Goal: Information Seeking & Learning: Learn about a topic

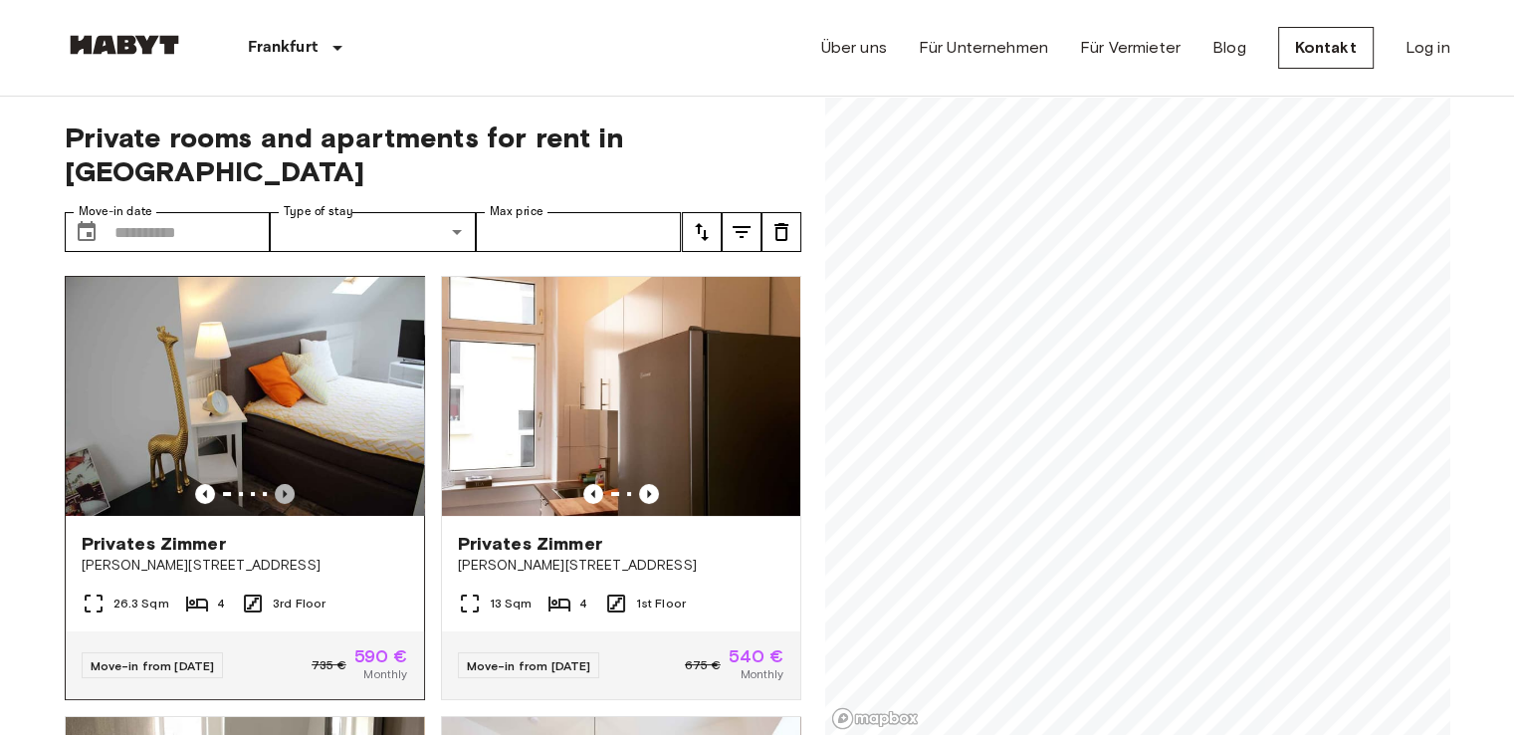
click at [283, 484] on icon "Previous image" at bounding box center [285, 494] width 20 height 20
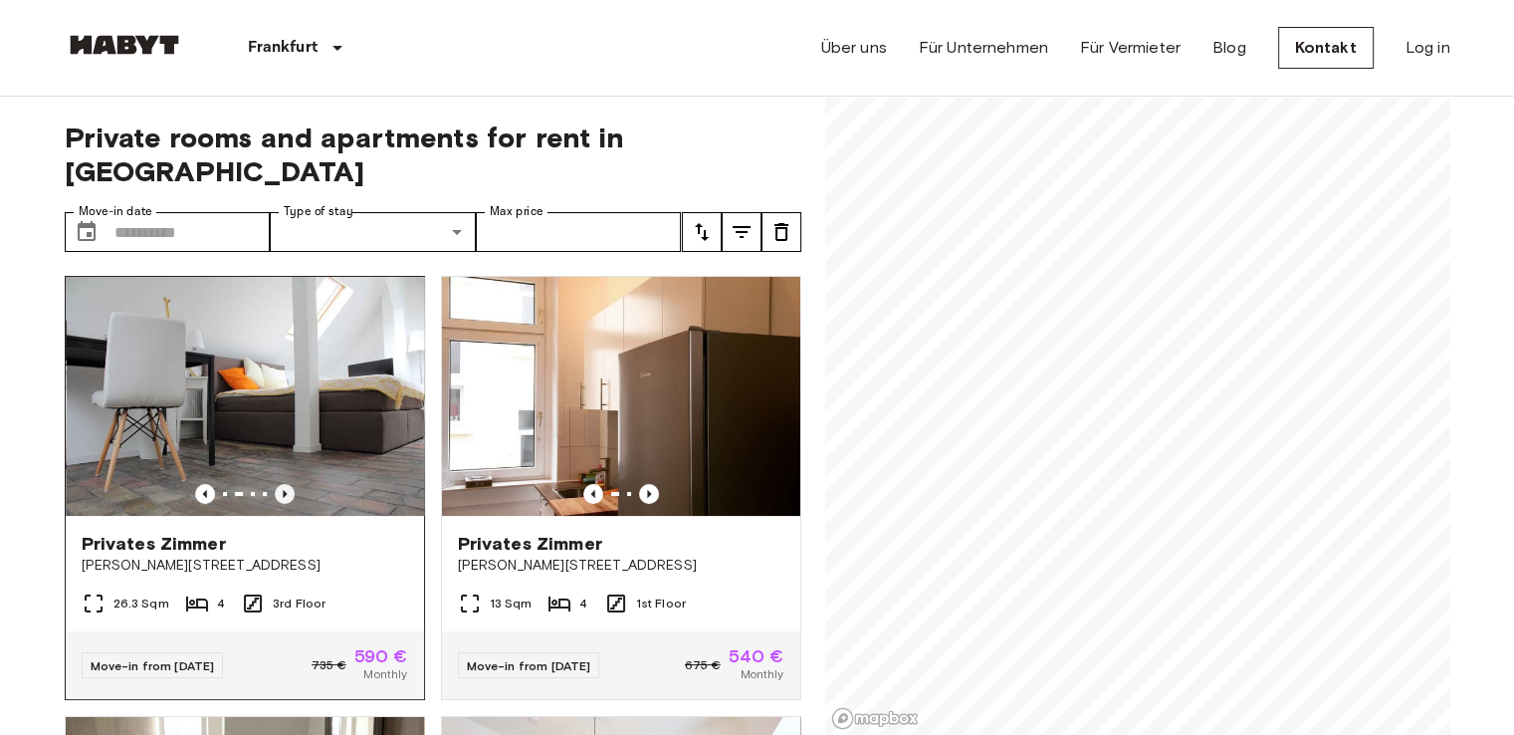
click at [283, 490] on icon "Previous image" at bounding box center [285, 494] width 4 height 8
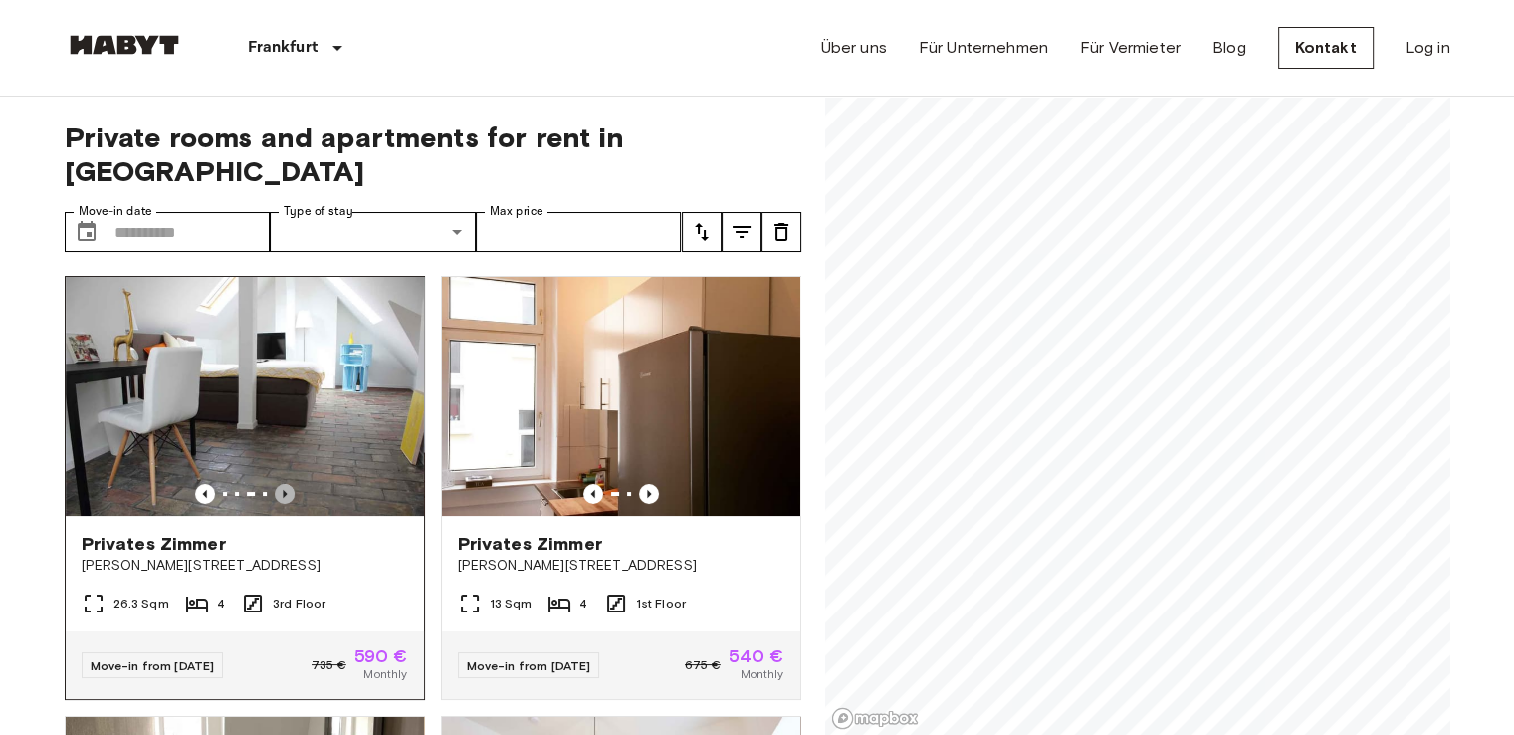
click at [283, 490] on icon "Previous image" at bounding box center [285, 494] width 4 height 8
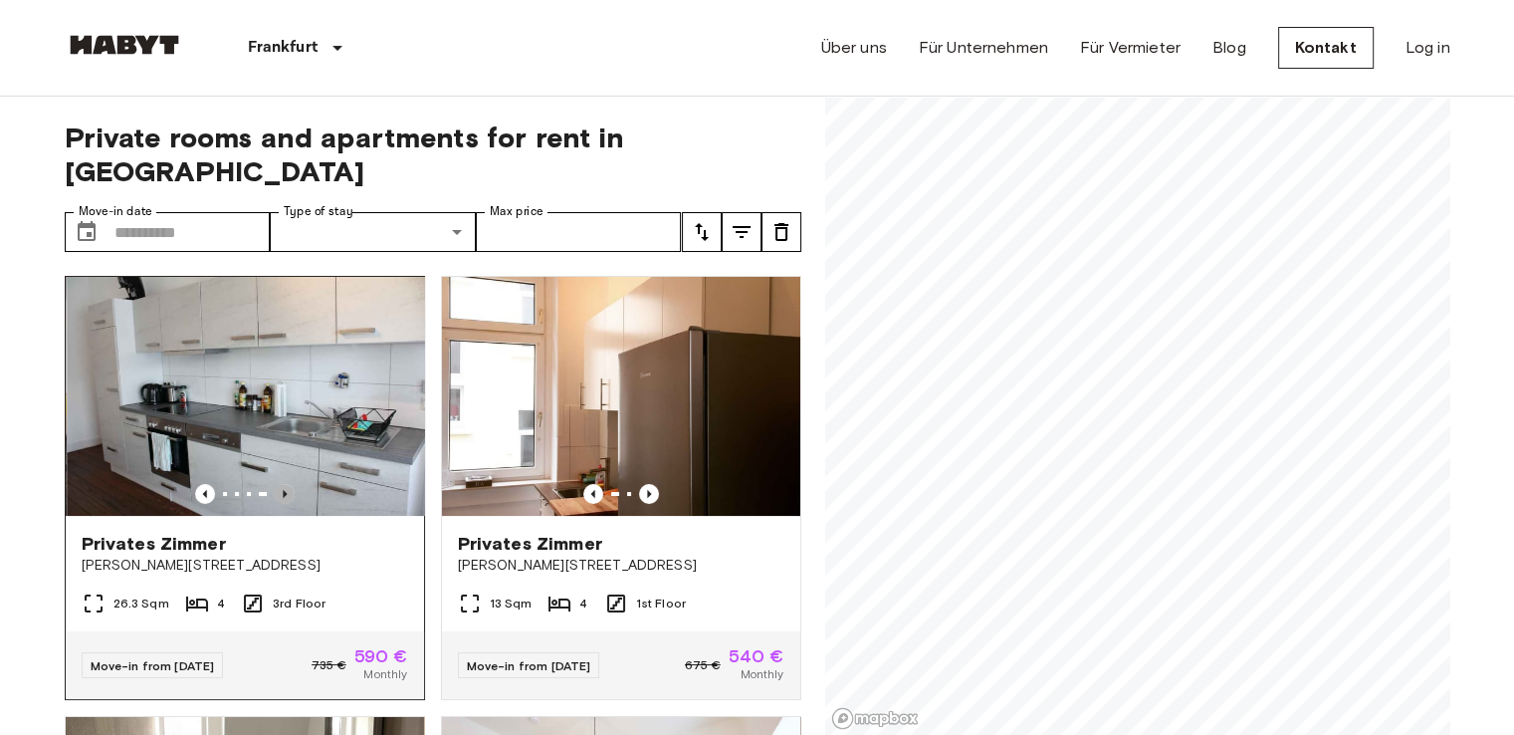
click at [283, 490] on icon "Previous image" at bounding box center [285, 494] width 4 height 8
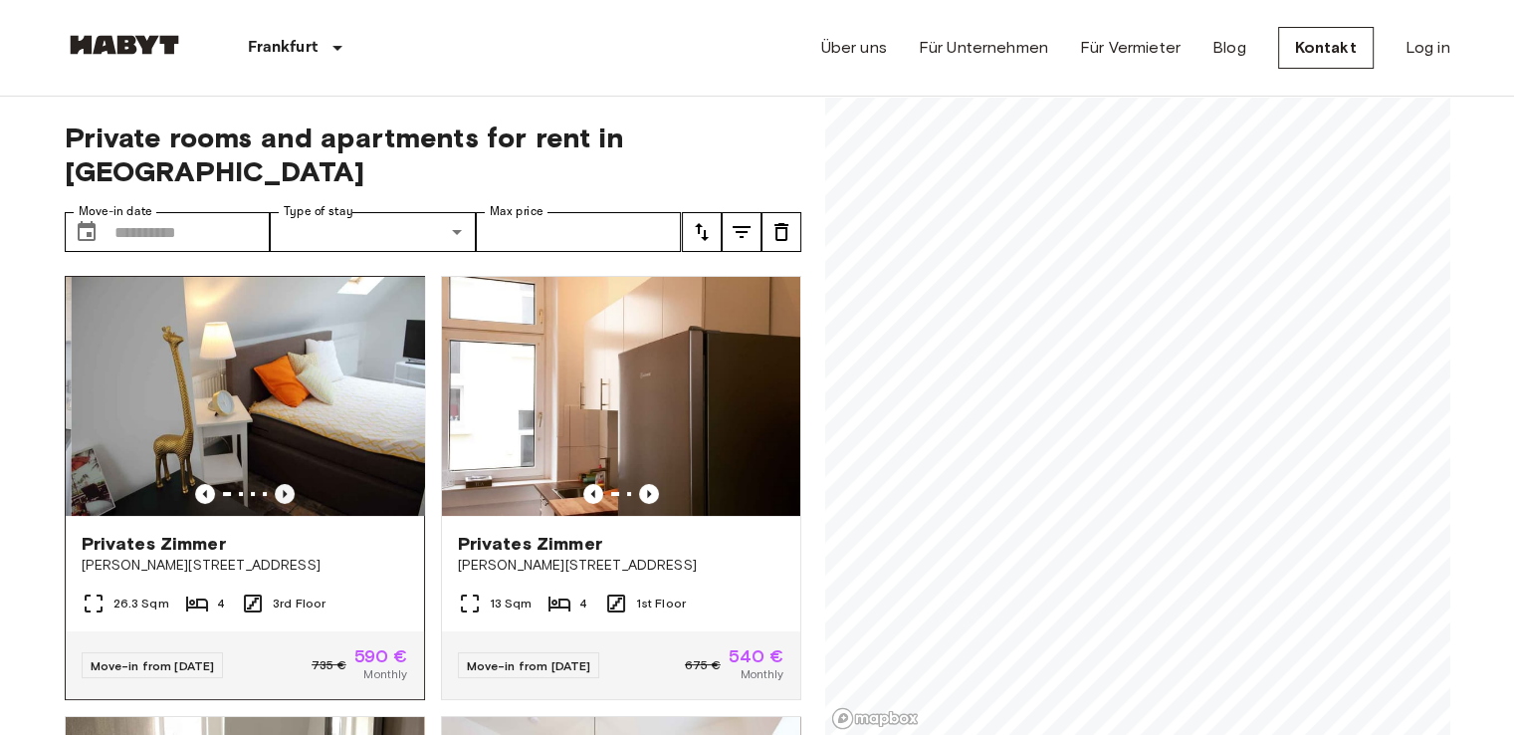
click at [283, 490] on icon "Previous image" at bounding box center [285, 494] width 4 height 8
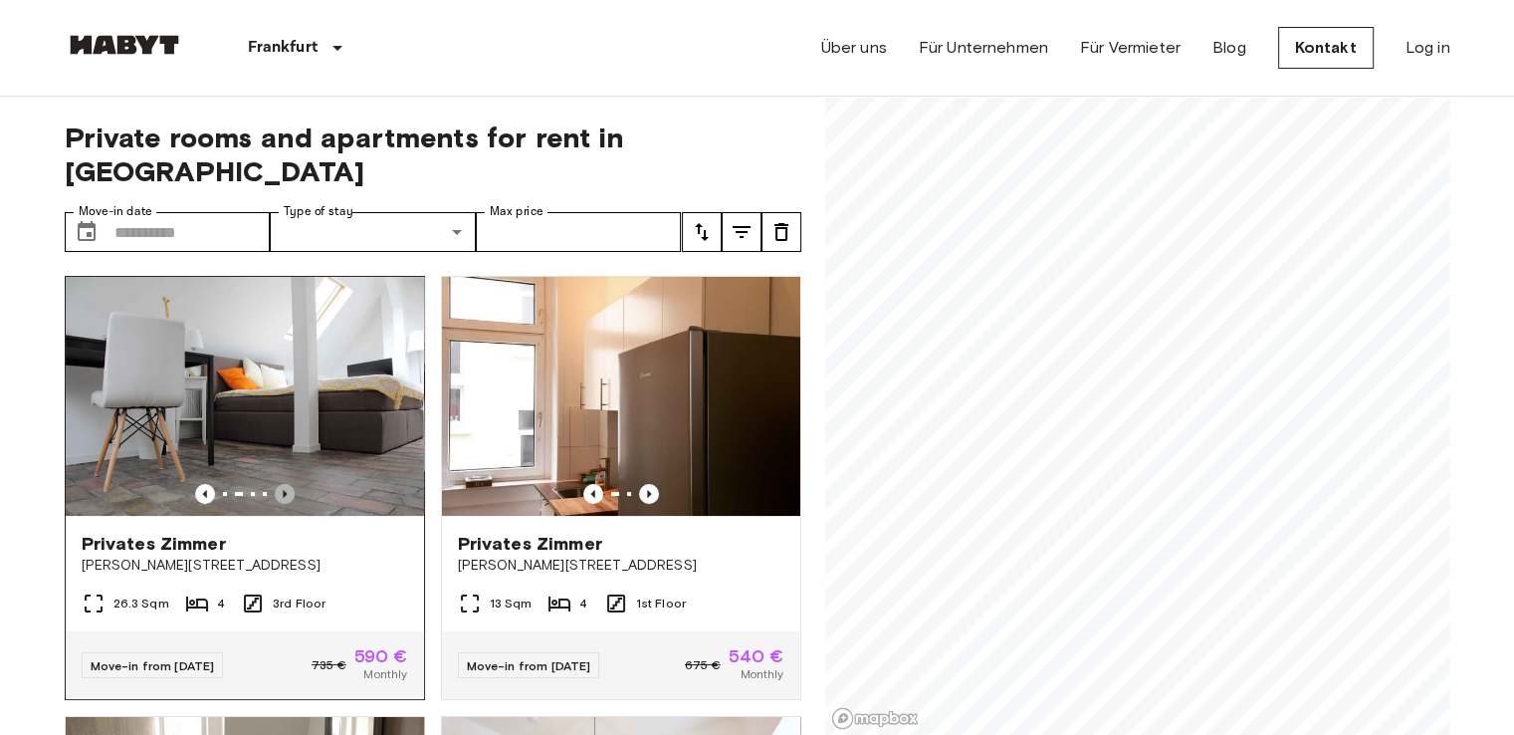
click at [283, 490] on icon "Previous image" at bounding box center [285, 494] width 4 height 8
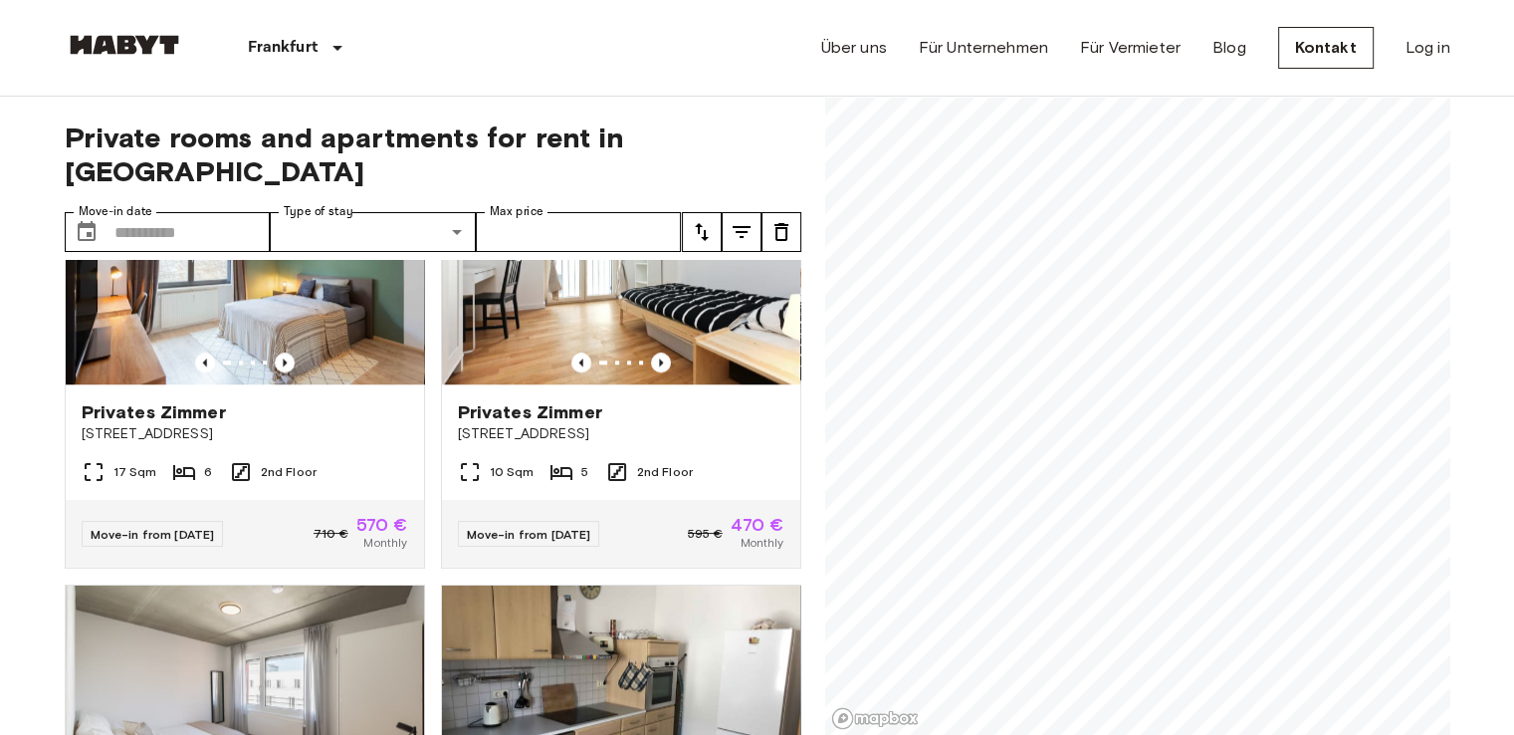
scroll to position [1792, 0]
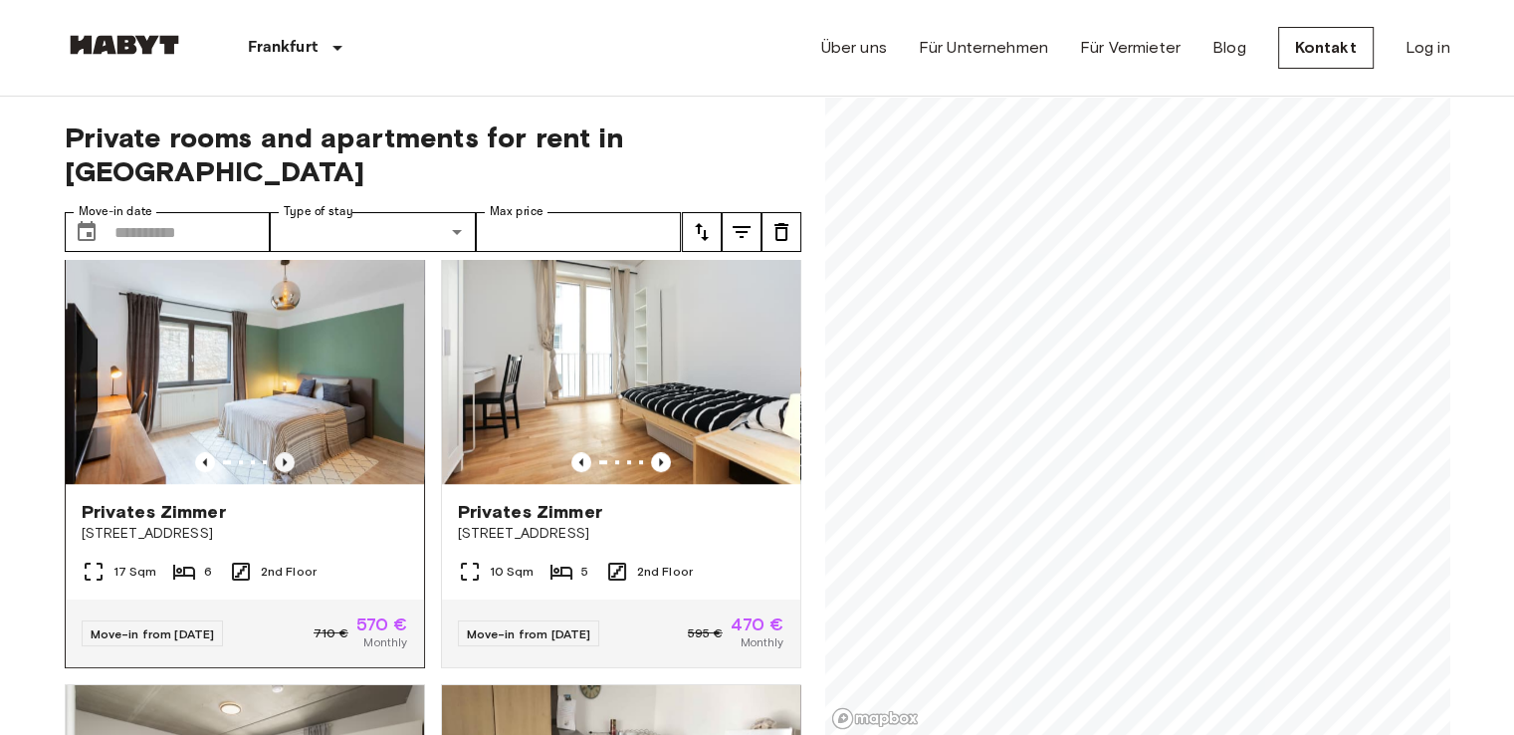
click at [283, 460] on icon "Previous image" at bounding box center [285, 462] width 4 height 8
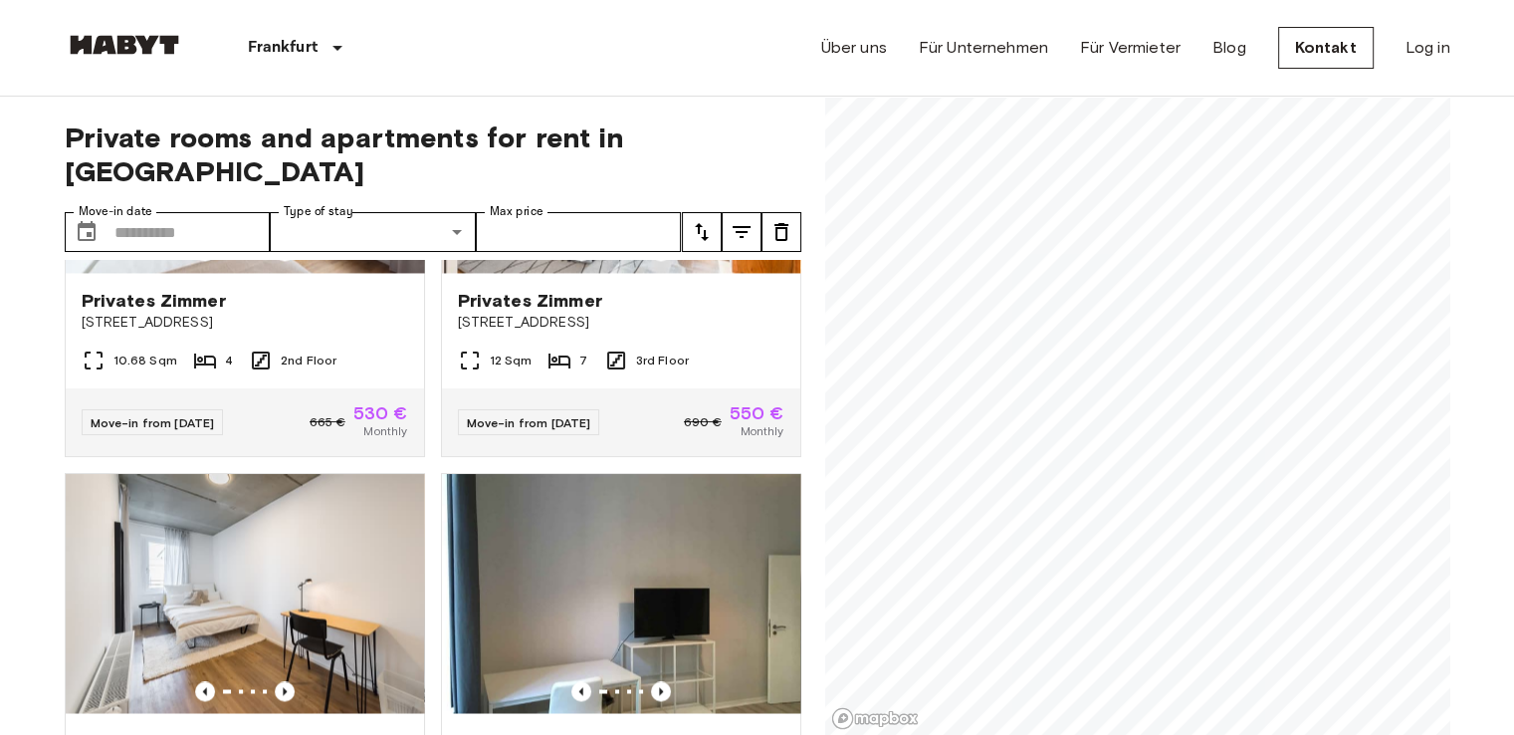
scroll to position [3584, 0]
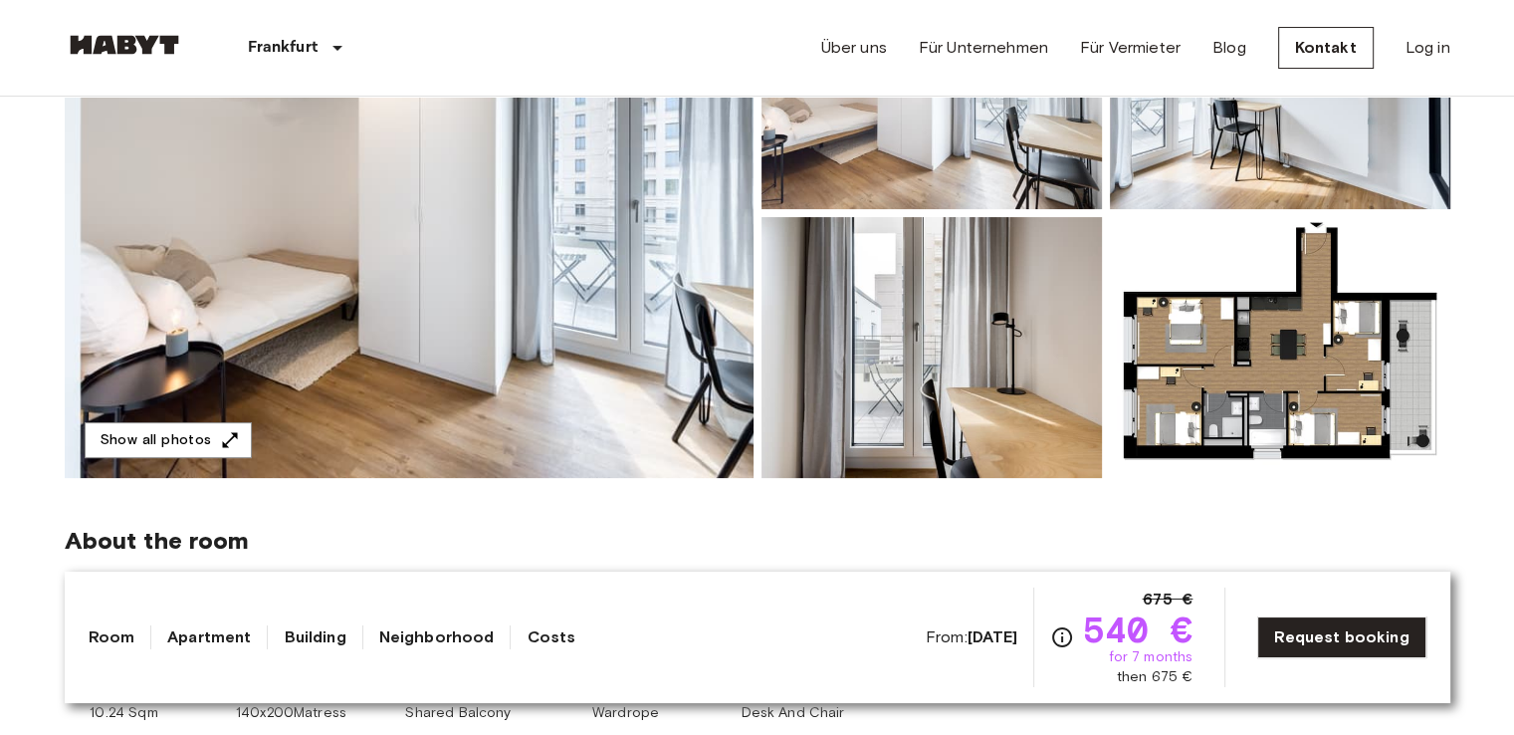
scroll to position [299, 0]
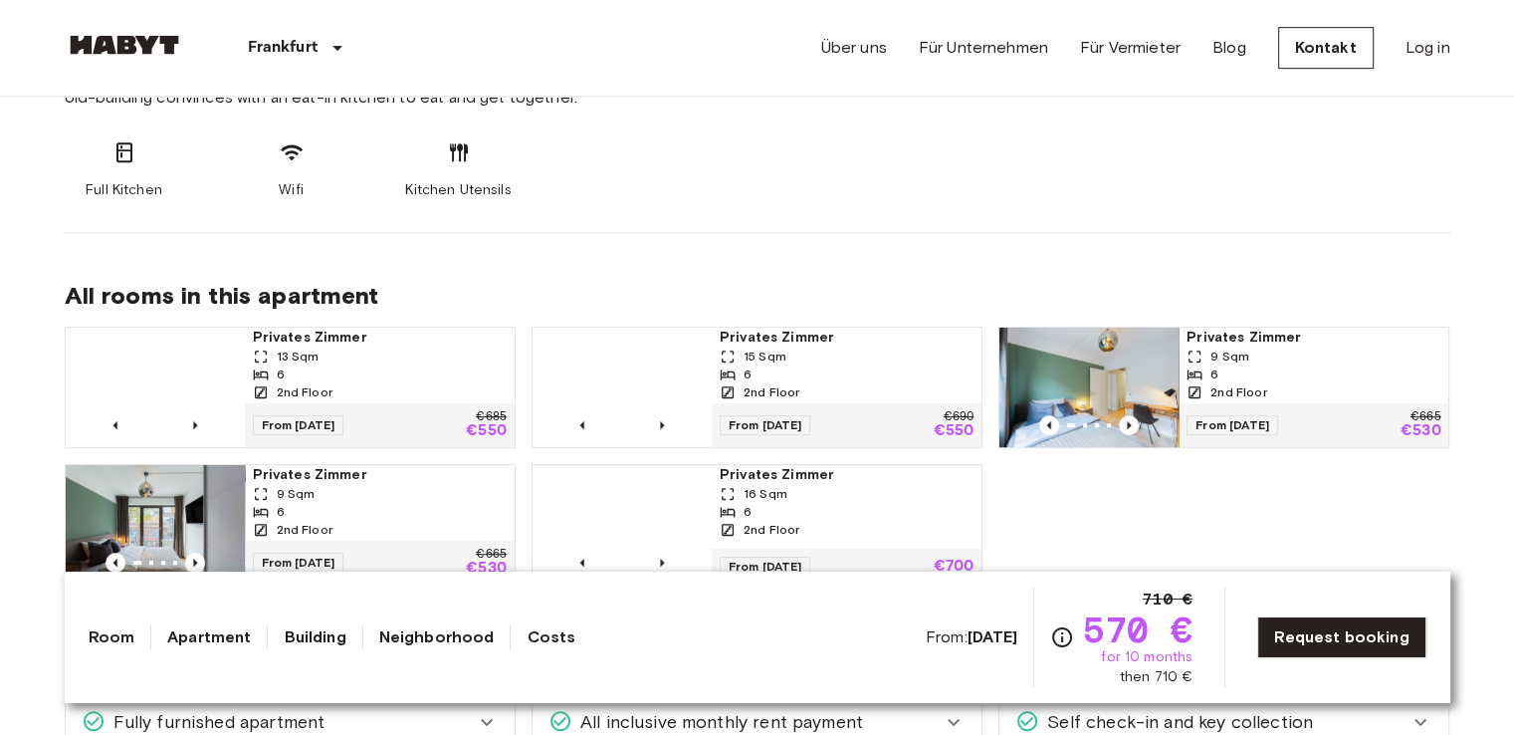
scroll to position [896, 0]
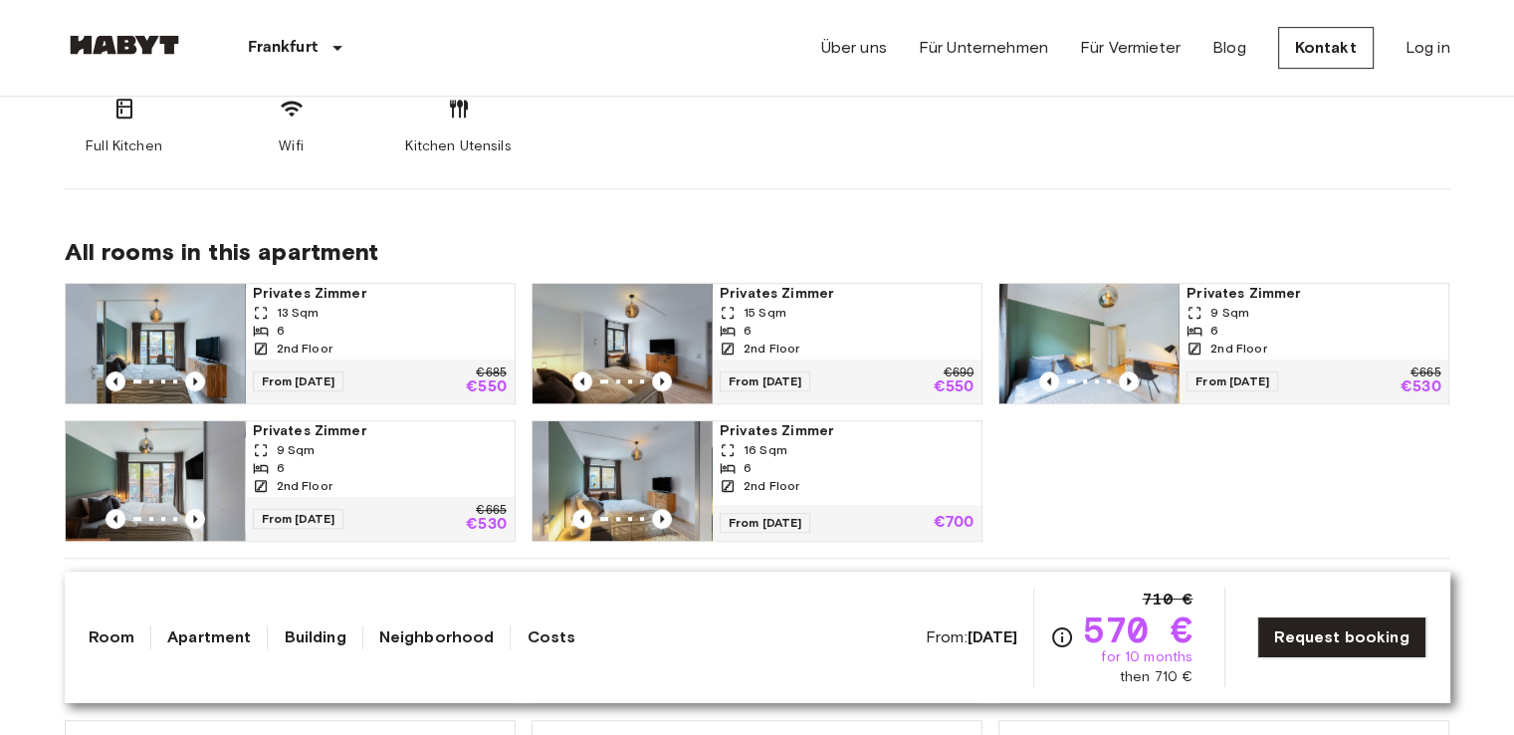
click at [183, 337] on img at bounding box center [155, 343] width 179 height 119
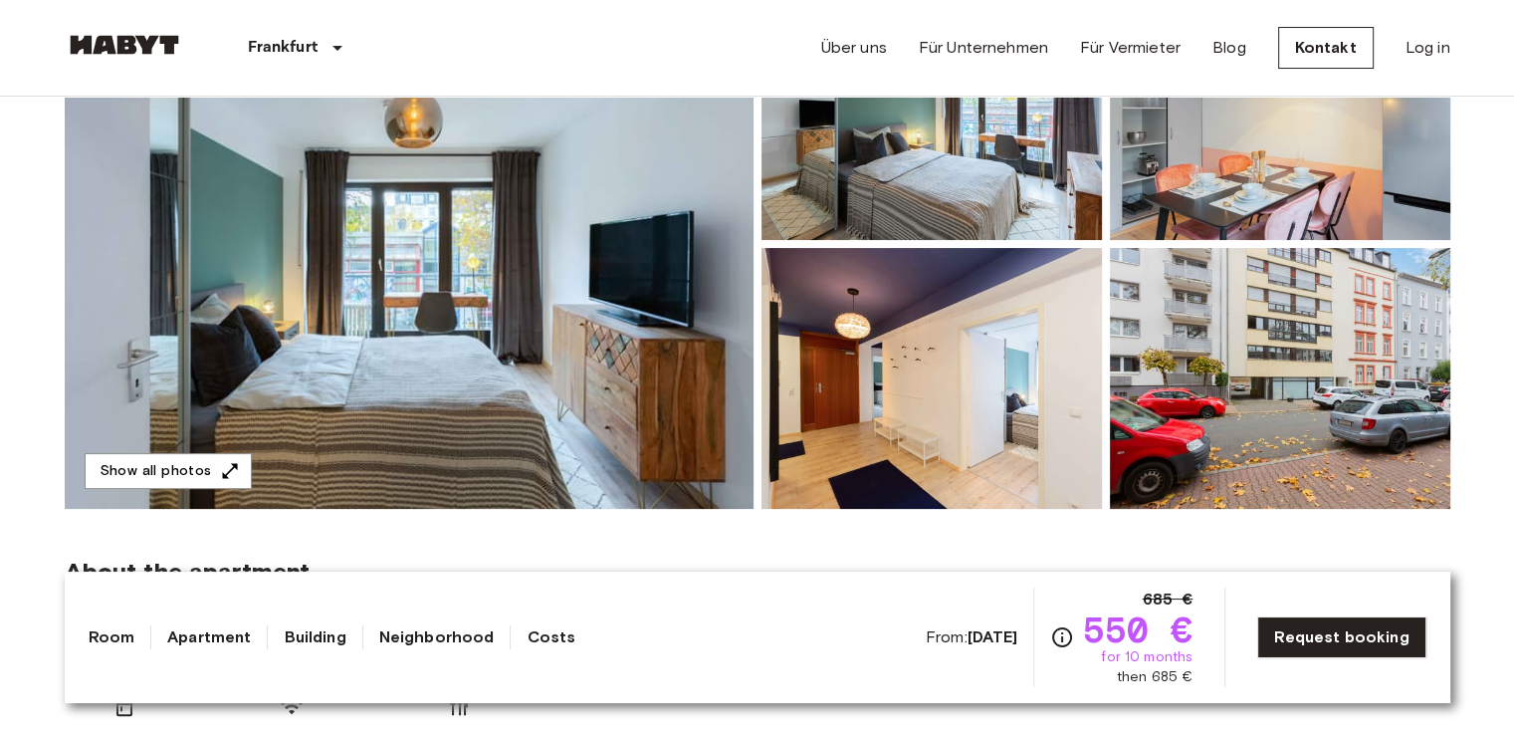
click at [597, 304] on img at bounding box center [409, 244] width 689 height 530
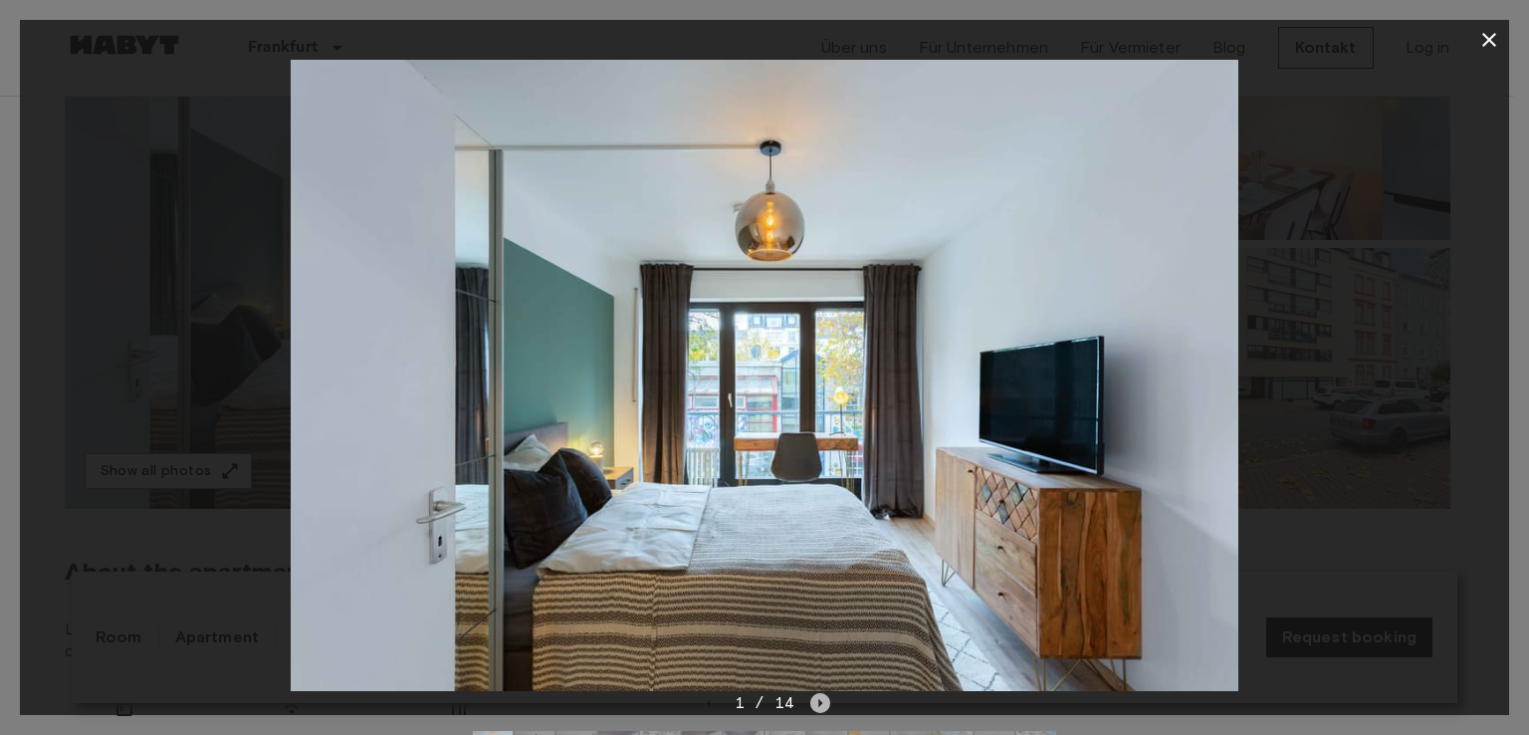
click at [816, 696] on icon "Next image" at bounding box center [820, 703] width 20 height 20
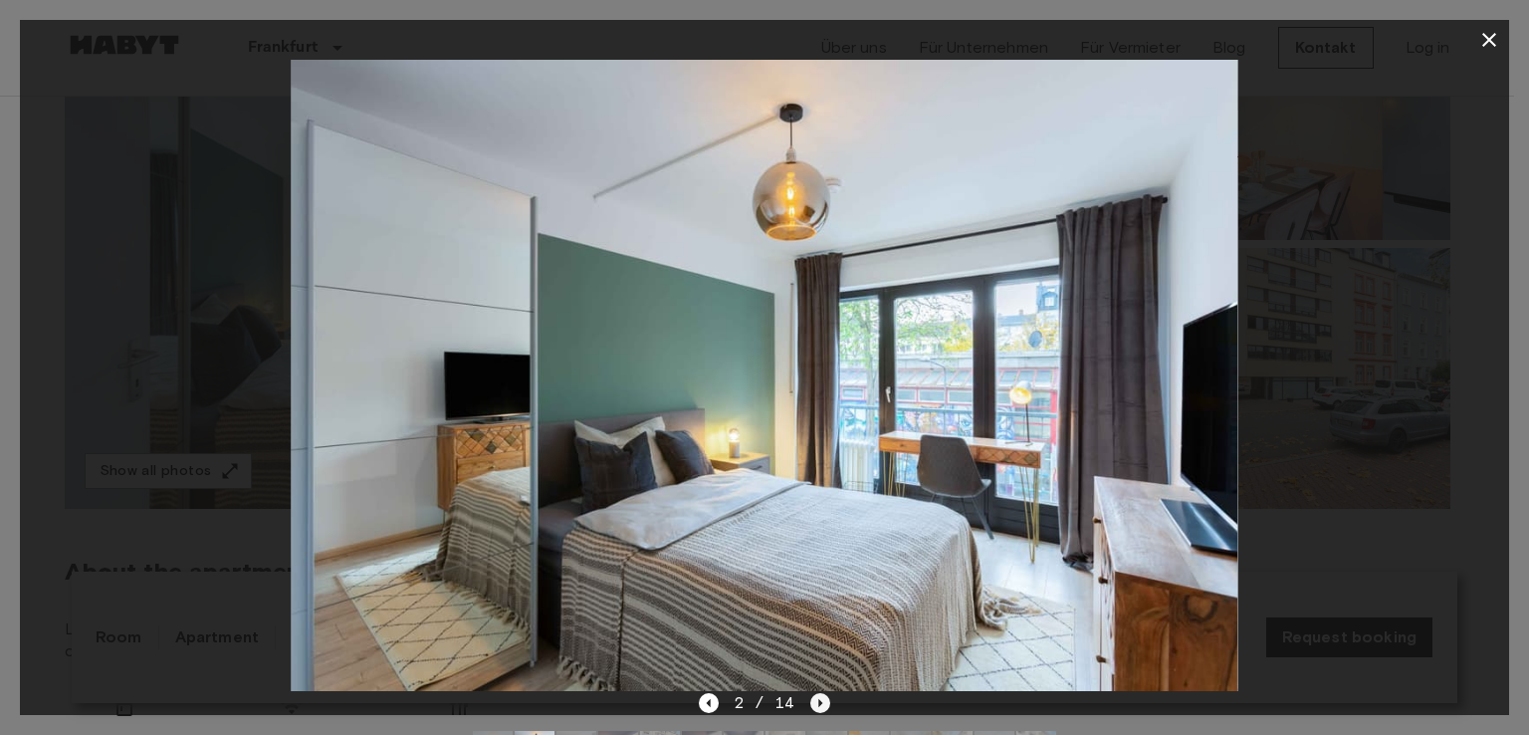
click at [816, 696] on icon "Next image" at bounding box center [820, 703] width 20 height 20
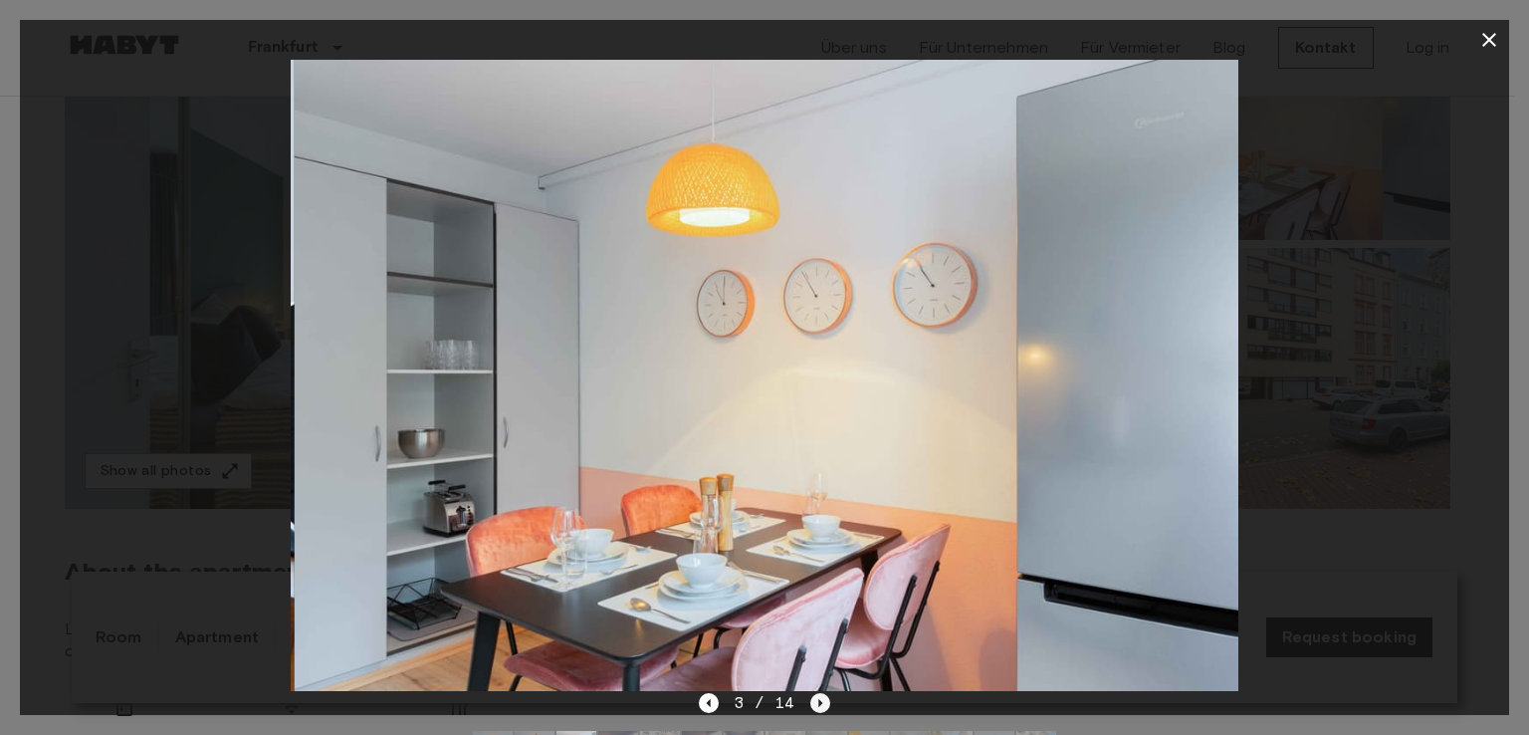
click at [816, 696] on icon "Next image" at bounding box center [820, 703] width 20 height 20
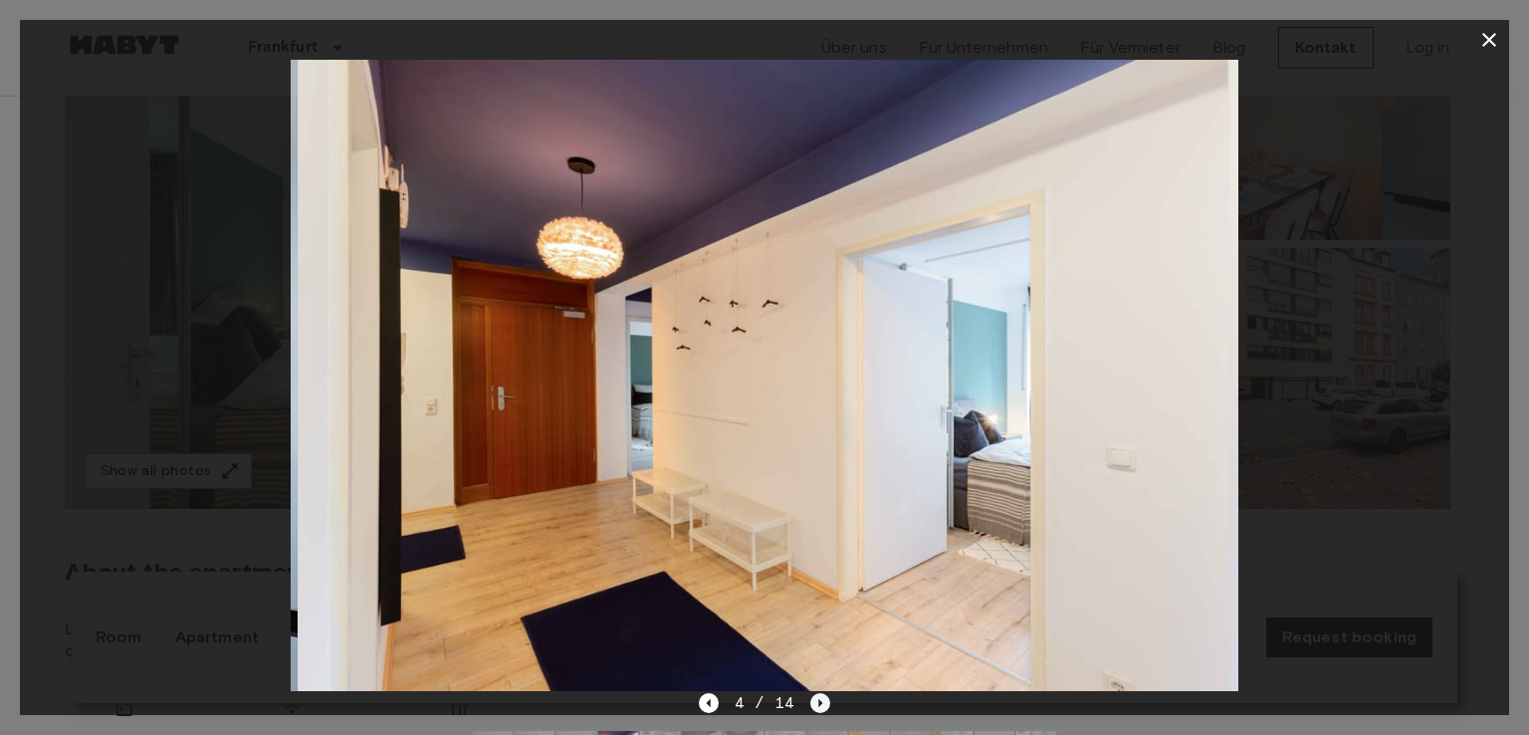
click at [816, 696] on icon "Next image" at bounding box center [820, 703] width 20 height 20
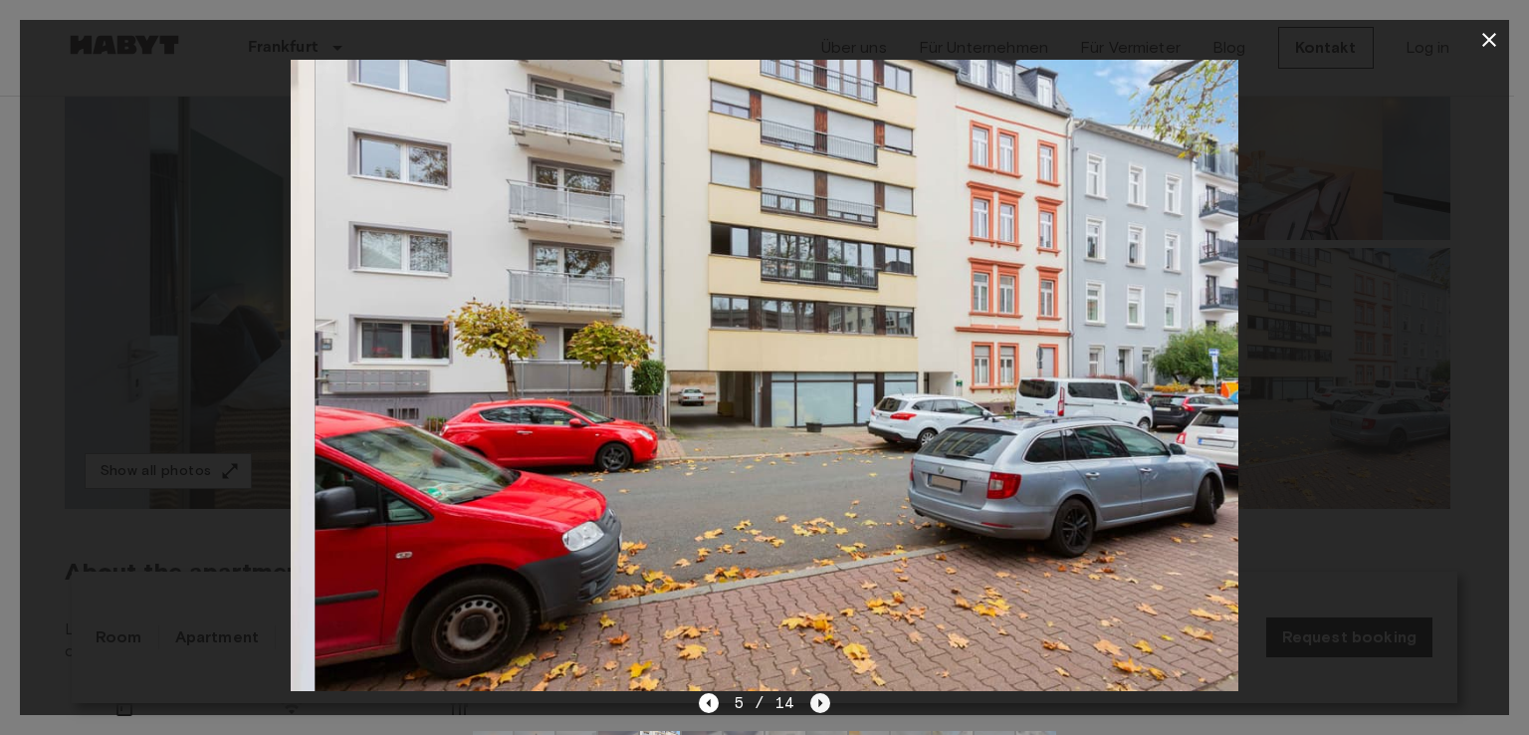
click at [816, 696] on icon "Next image" at bounding box center [820, 703] width 20 height 20
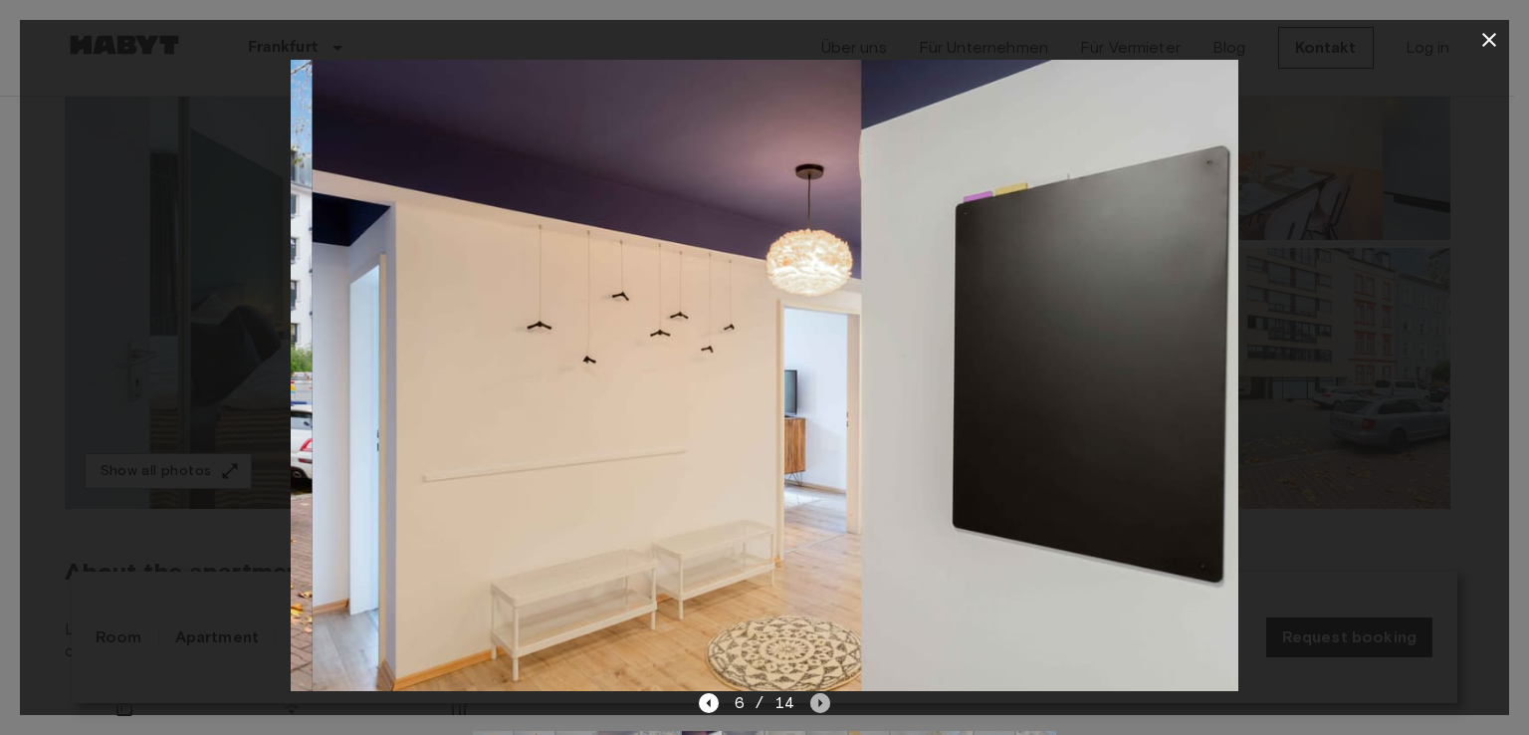
click at [816, 696] on icon "Next image" at bounding box center [820, 703] width 20 height 20
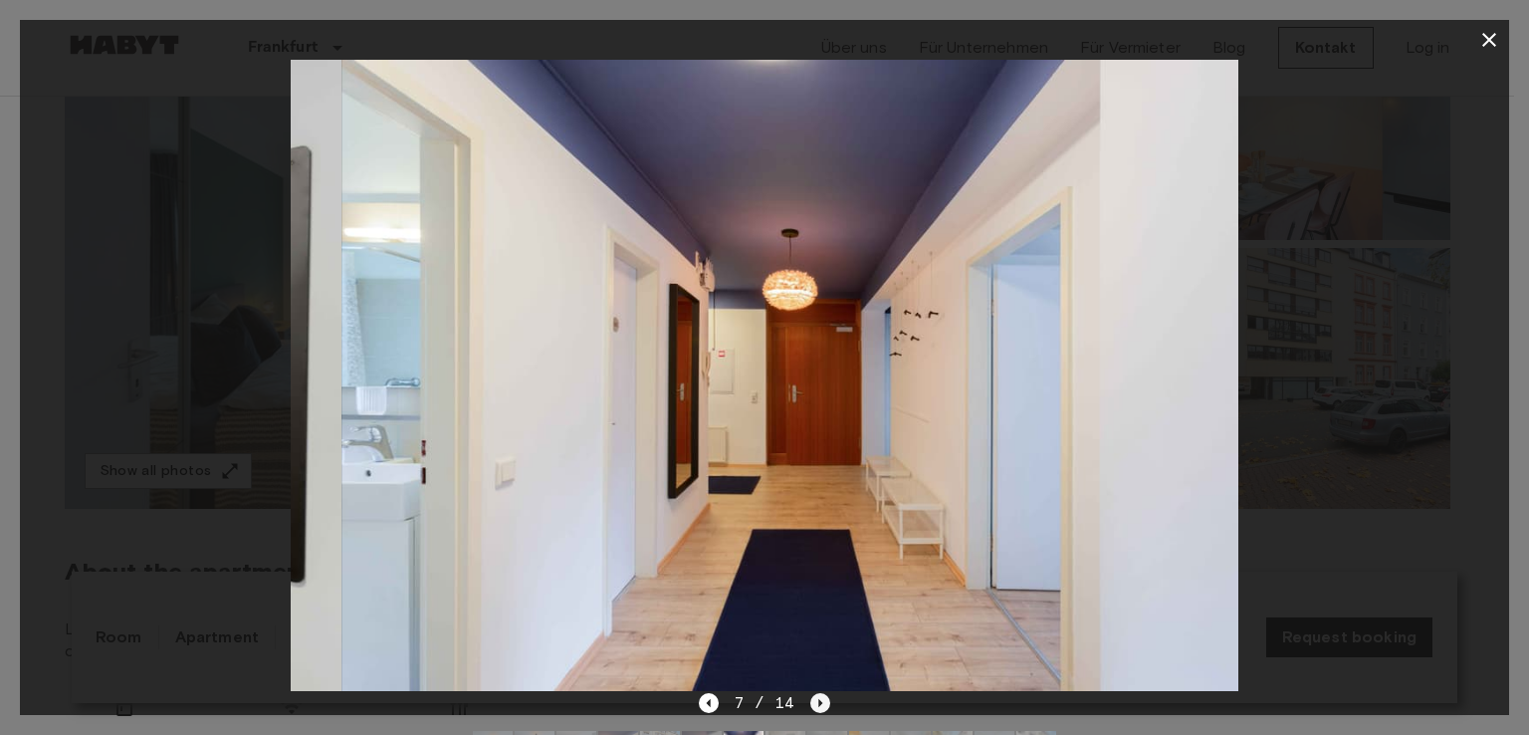
click at [816, 696] on icon "Next image" at bounding box center [820, 703] width 20 height 20
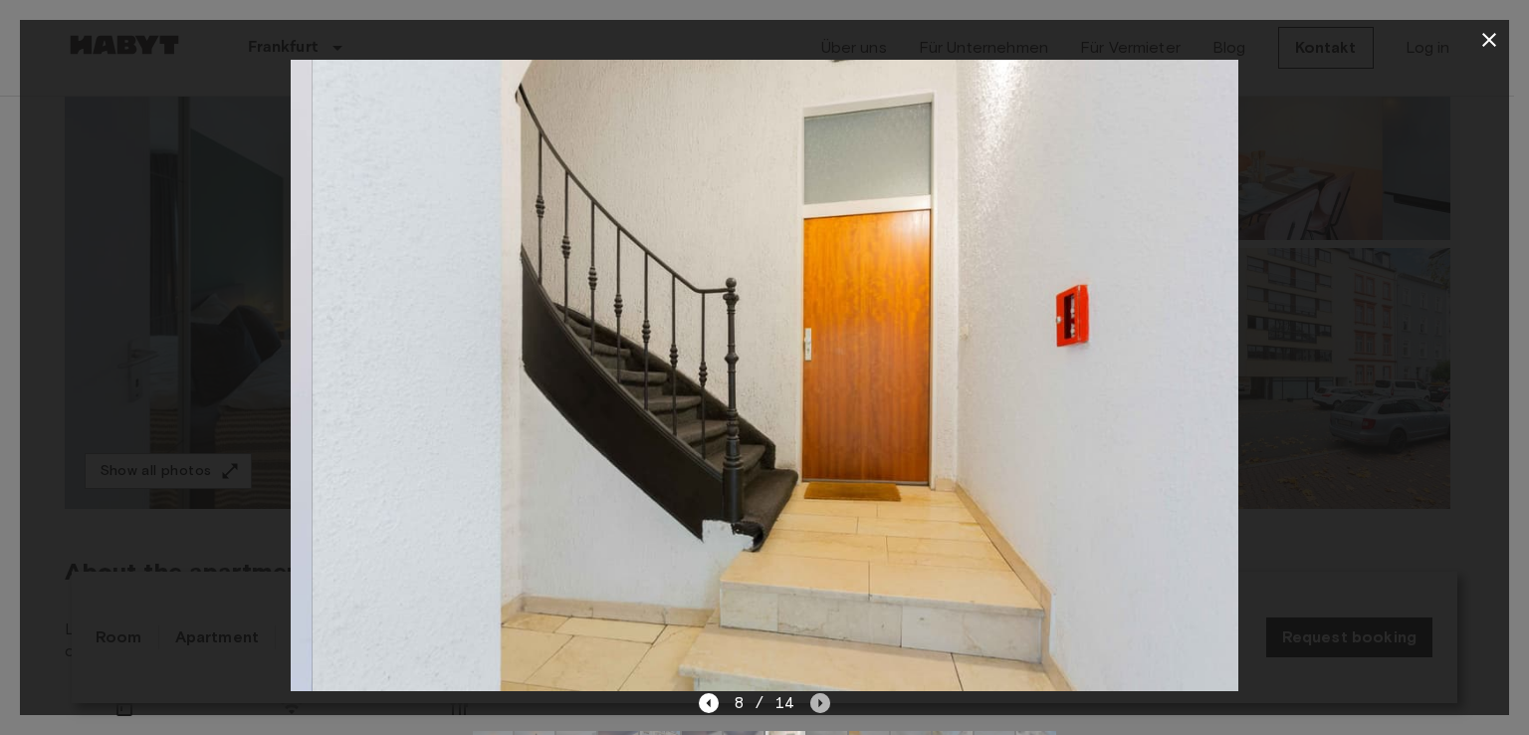
click at [816, 696] on icon "Next image" at bounding box center [820, 703] width 20 height 20
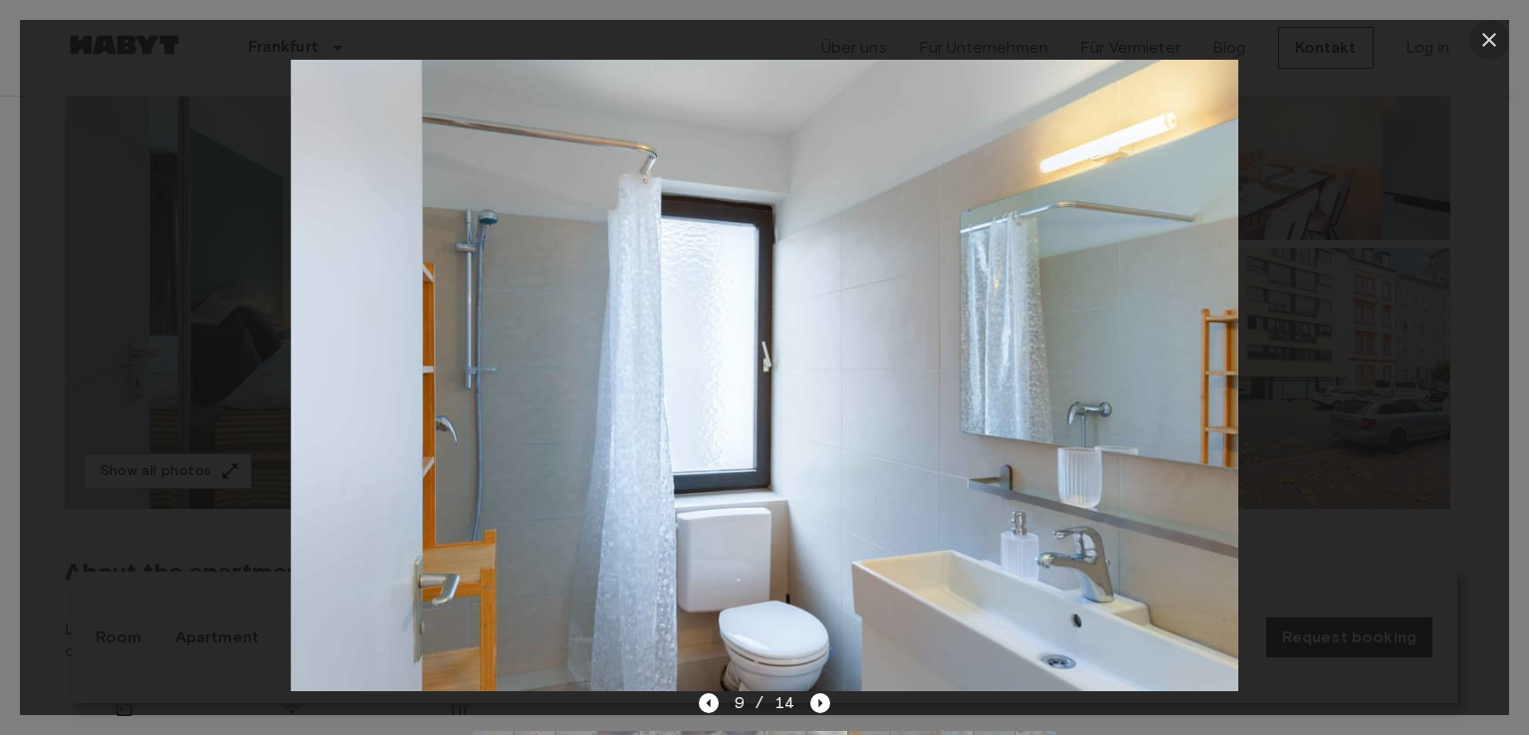
click at [1488, 28] on icon "button" at bounding box center [1489, 40] width 24 height 24
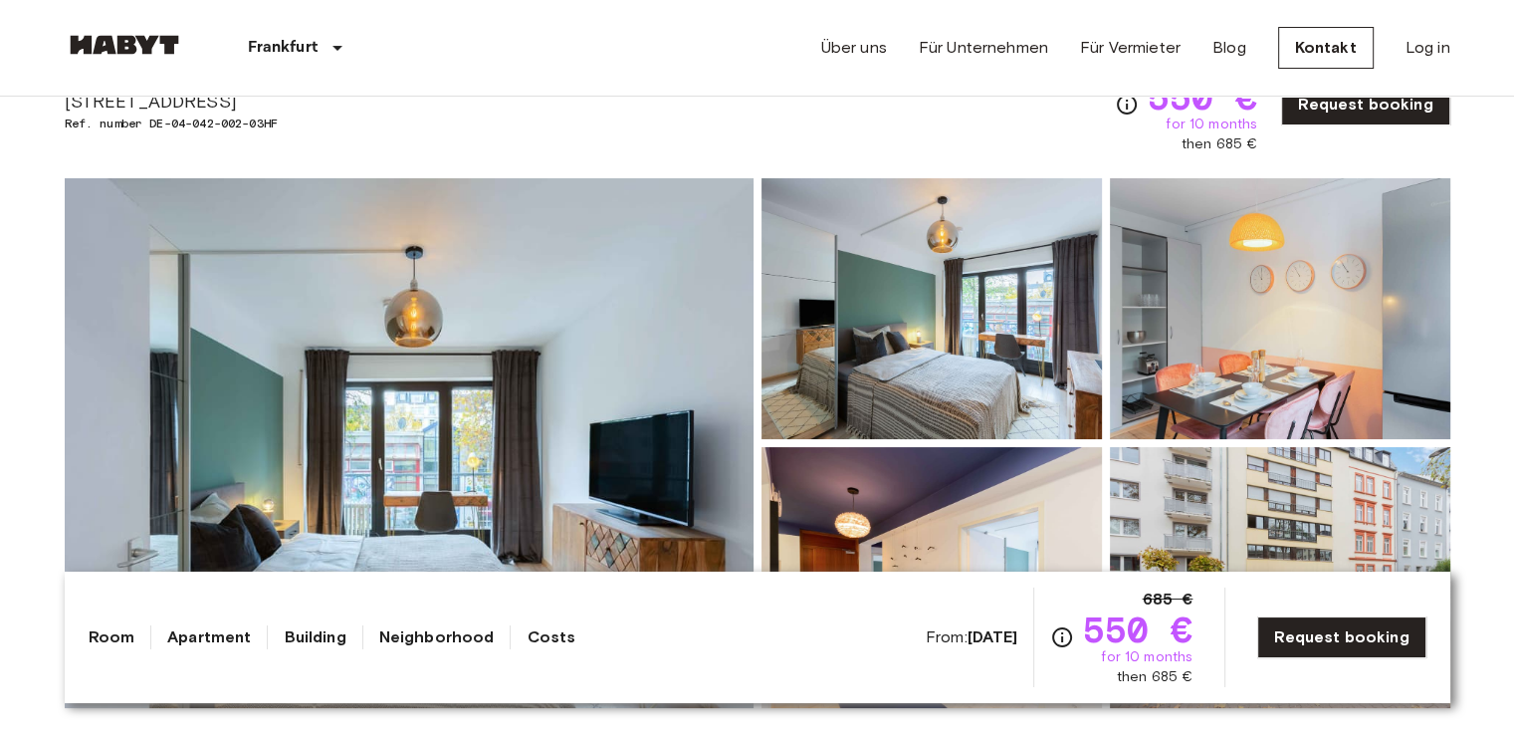
scroll to position [199, 0]
